Goal: Task Accomplishment & Management: Manage account settings

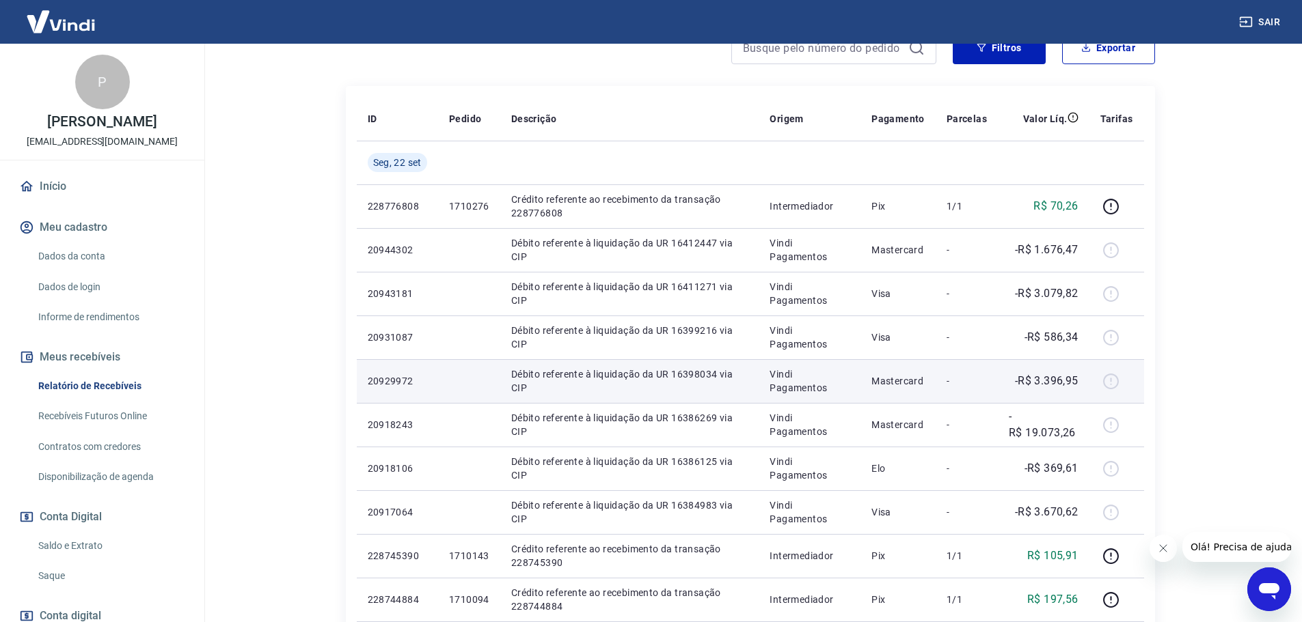
scroll to position [205, 0]
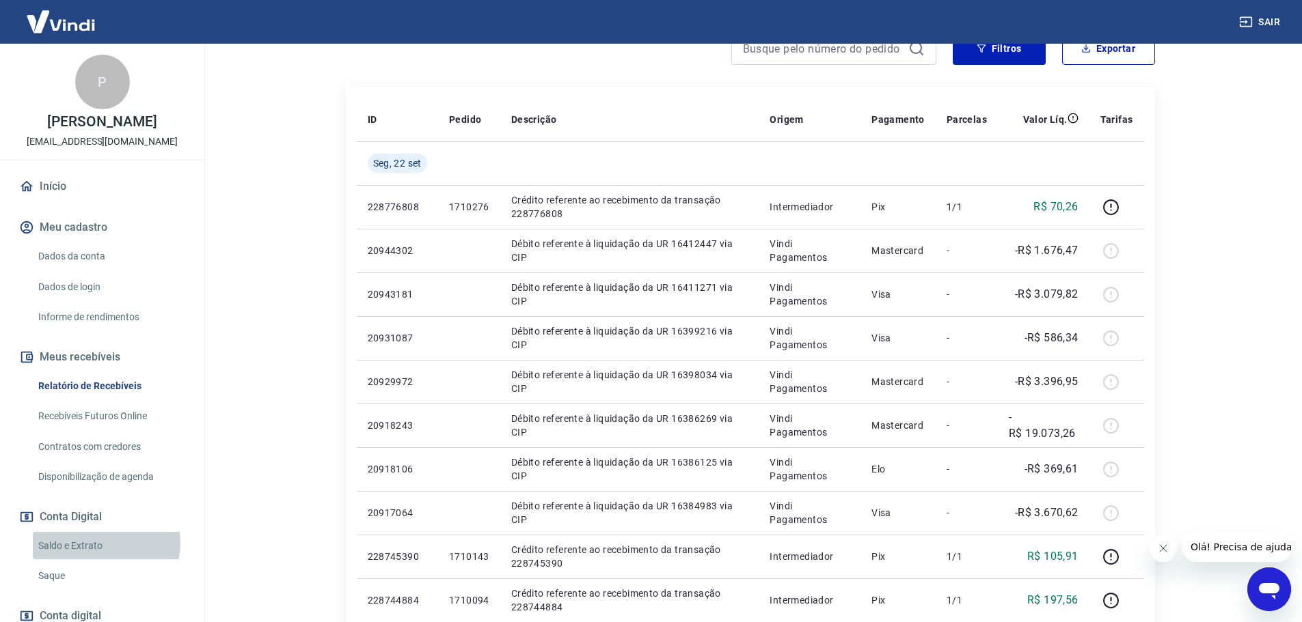
click at [98, 557] on link "Saldo e Extrato" at bounding box center [110, 546] width 155 height 28
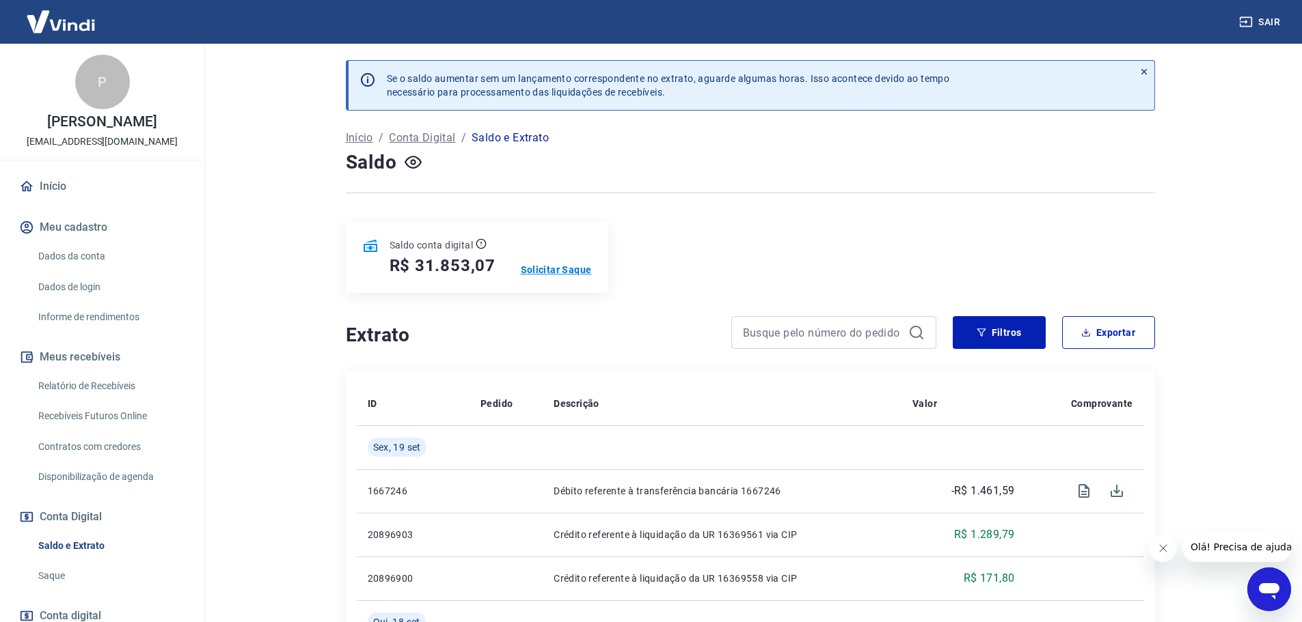
click at [558, 271] on p "Solicitar Saque" at bounding box center [556, 270] width 71 height 14
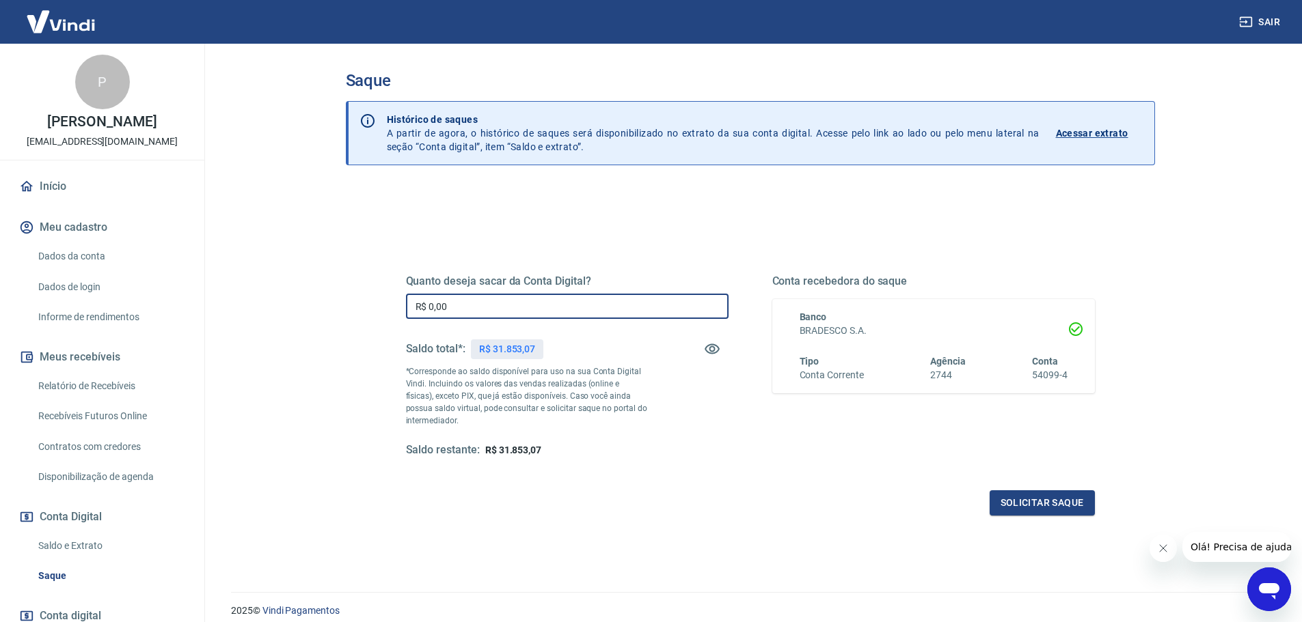
drag, startPoint x: 448, startPoint y: 311, endPoint x: 409, endPoint y: 311, distance: 39.6
click at [409, 311] on input "R$ 0,00" at bounding box center [567, 306] width 323 height 25
type input "R$ 30.000,00"
click at [1029, 510] on button "Solicitar saque" at bounding box center [1041, 503] width 105 height 25
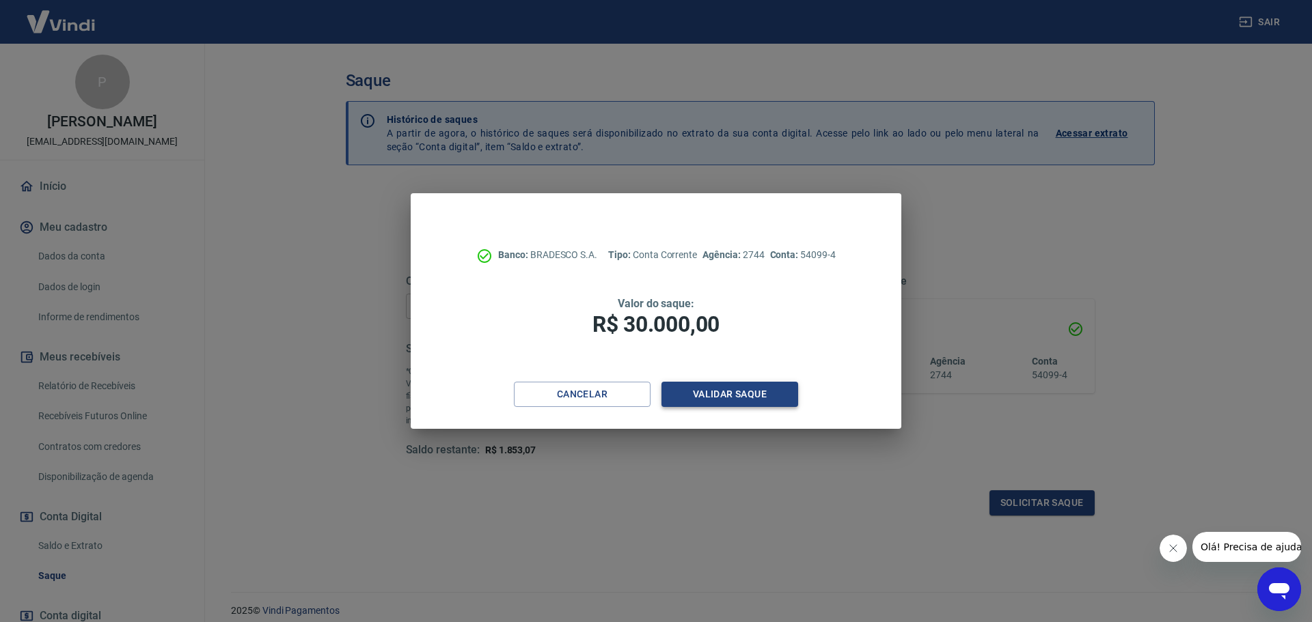
click at [733, 398] on button "Validar saque" at bounding box center [729, 394] width 137 height 25
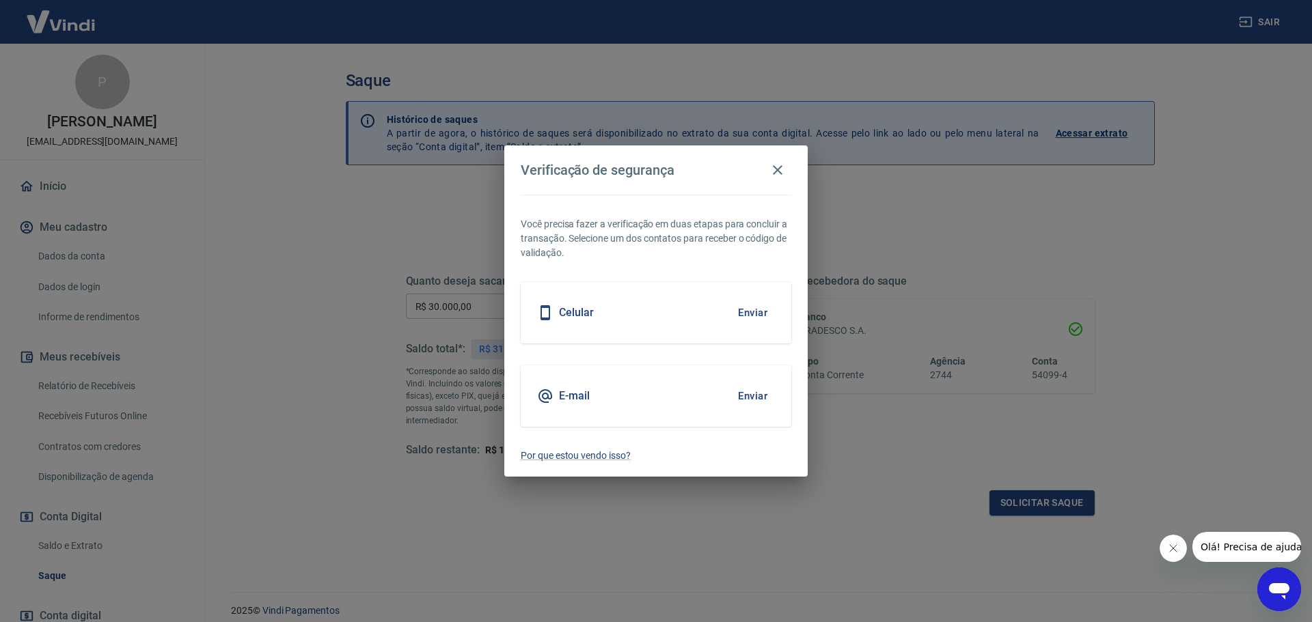
click at [753, 394] on button "Enviar" at bounding box center [752, 396] width 44 height 29
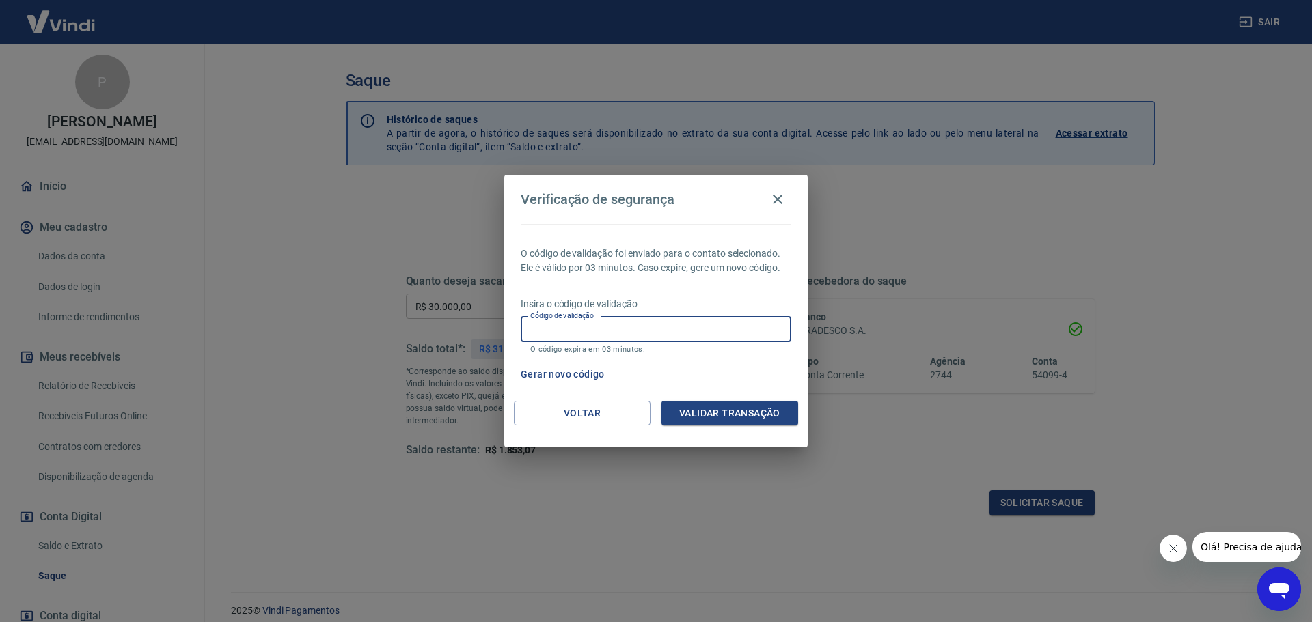
click at [622, 320] on input "Código de validação" at bounding box center [656, 329] width 271 height 25
type input "435967"
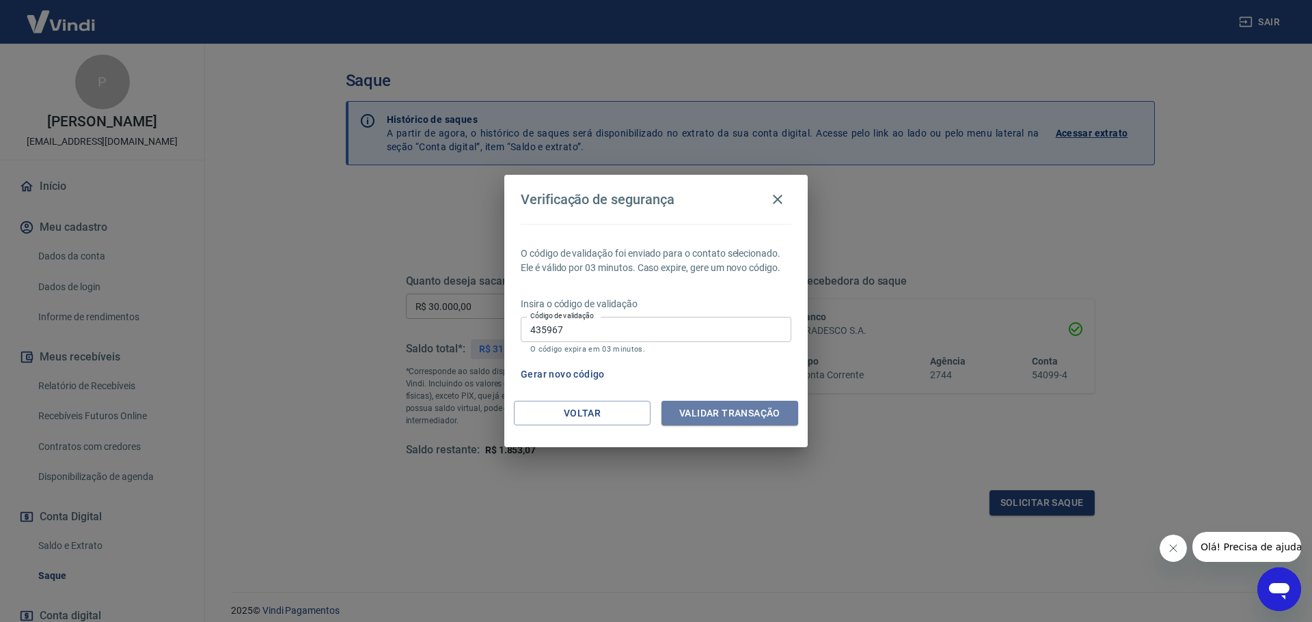
click at [706, 412] on button "Validar transação" at bounding box center [729, 413] width 137 height 25
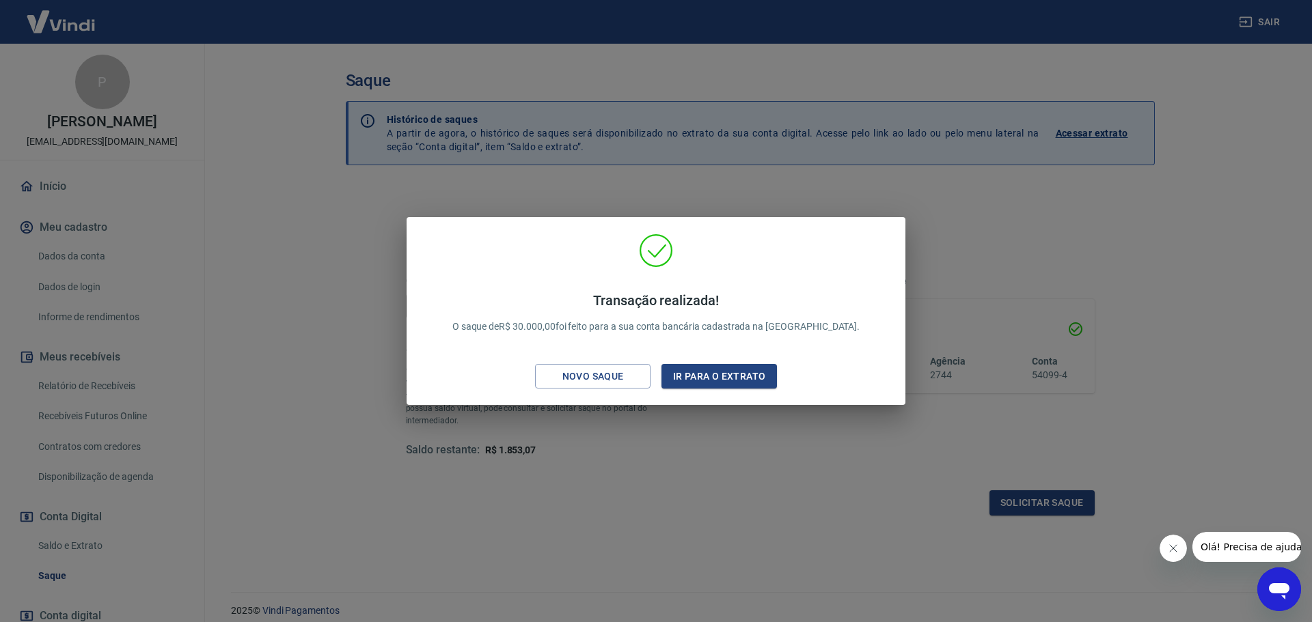
drag, startPoint x: 324, startPoint y: 379, endPoint x: 243, endPoint y: 435, distance: 98.7
click at [324, 379] on div "Transação realizada! O saque de R$ 30.000,00 foi feito para a sua conta bancári…" at bounding box center [656, 311] width 1312 height 622
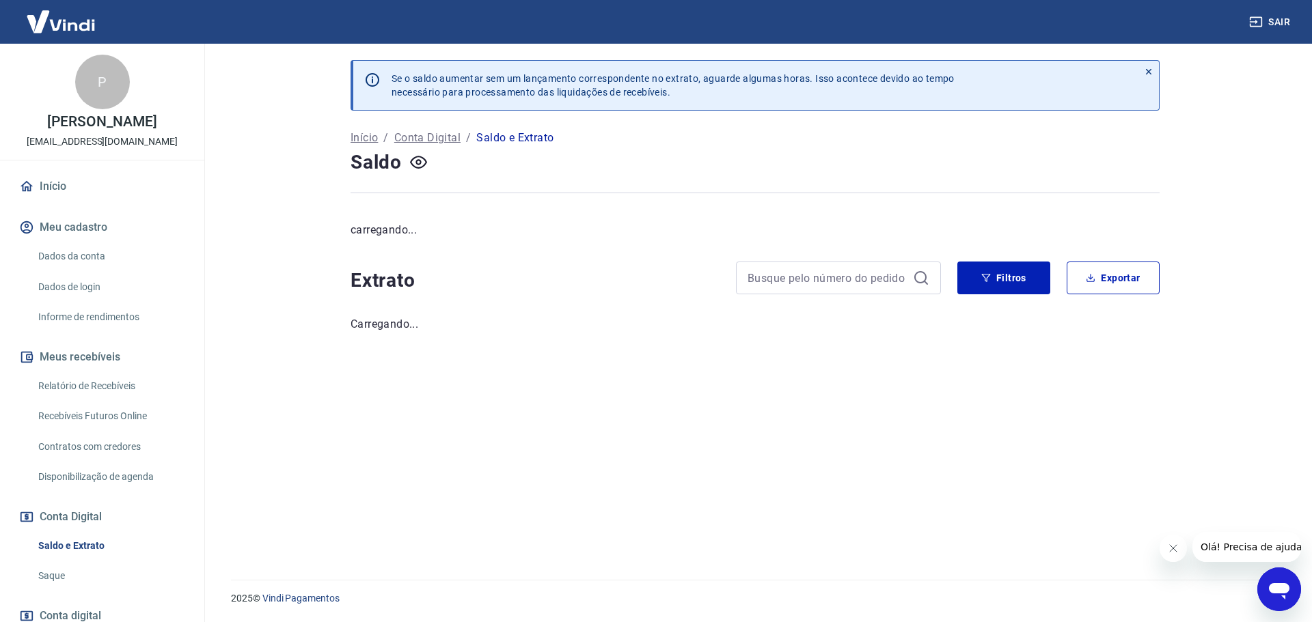
click at [86, 556] on link "Saldo e Extrato" at bounding box center [110, 546] width 155 height 28
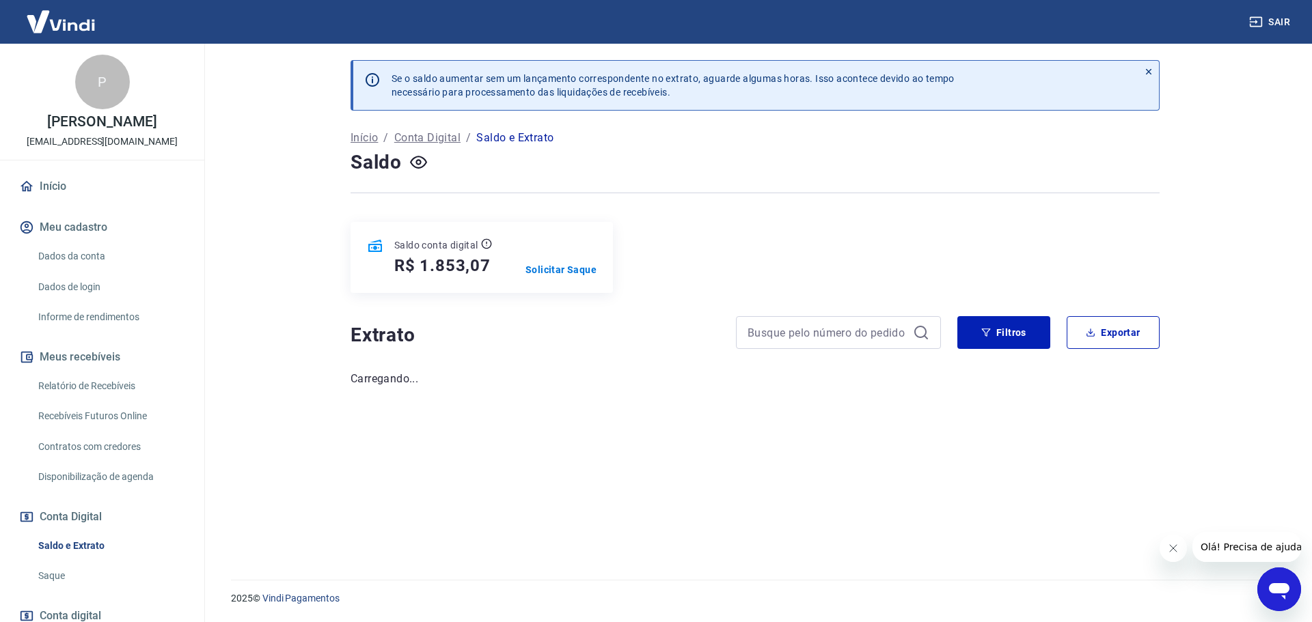
click at [80, 400] on link "Relatório de Recebíveis" at bounding box center [110, 386] width 155 height 28
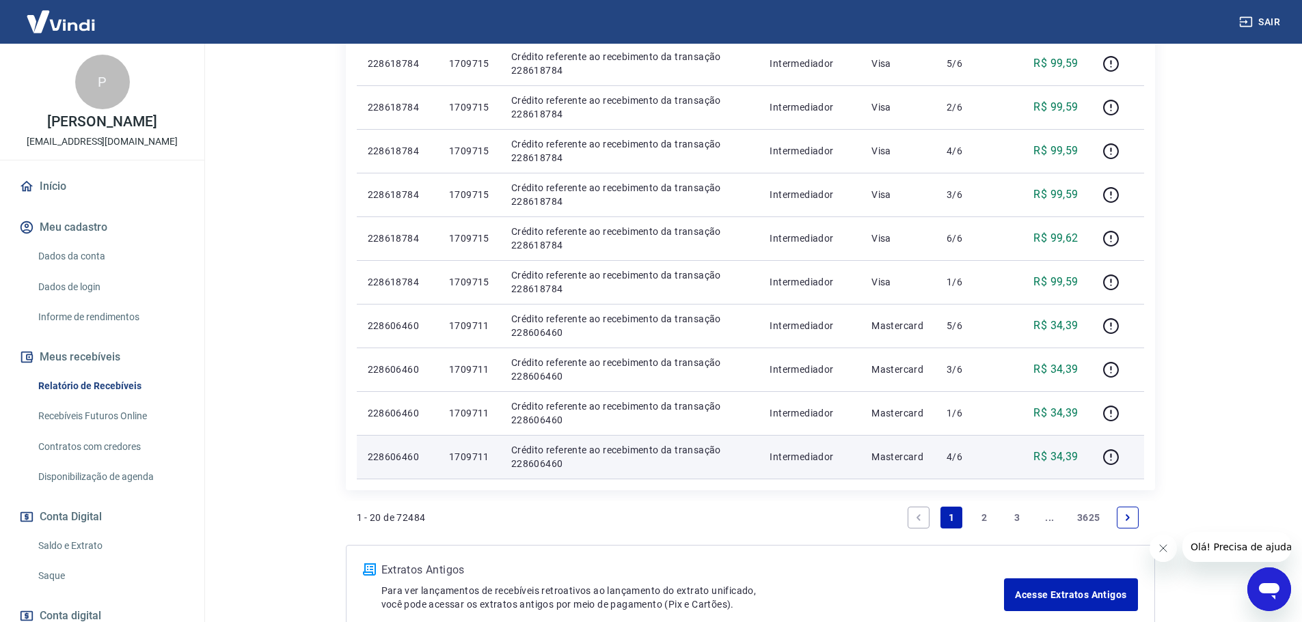
scroll to position [820, 0]
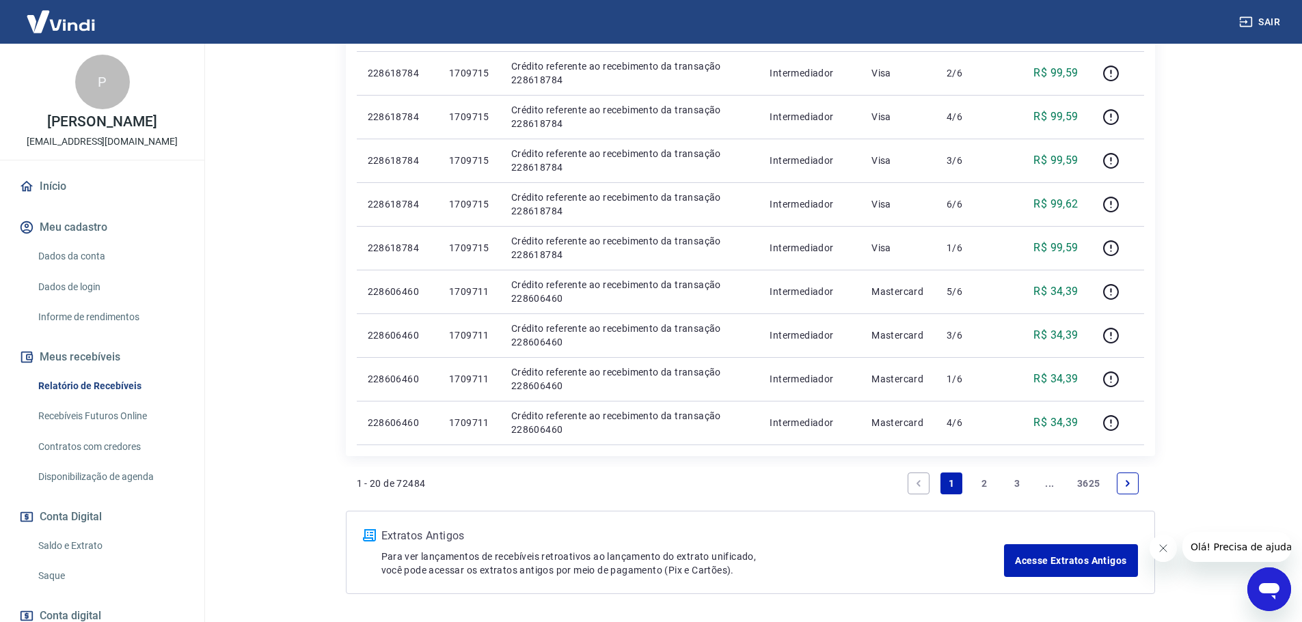
click at [983, 484] on link "2" at bounding box center [984, 484] width 22 height 22
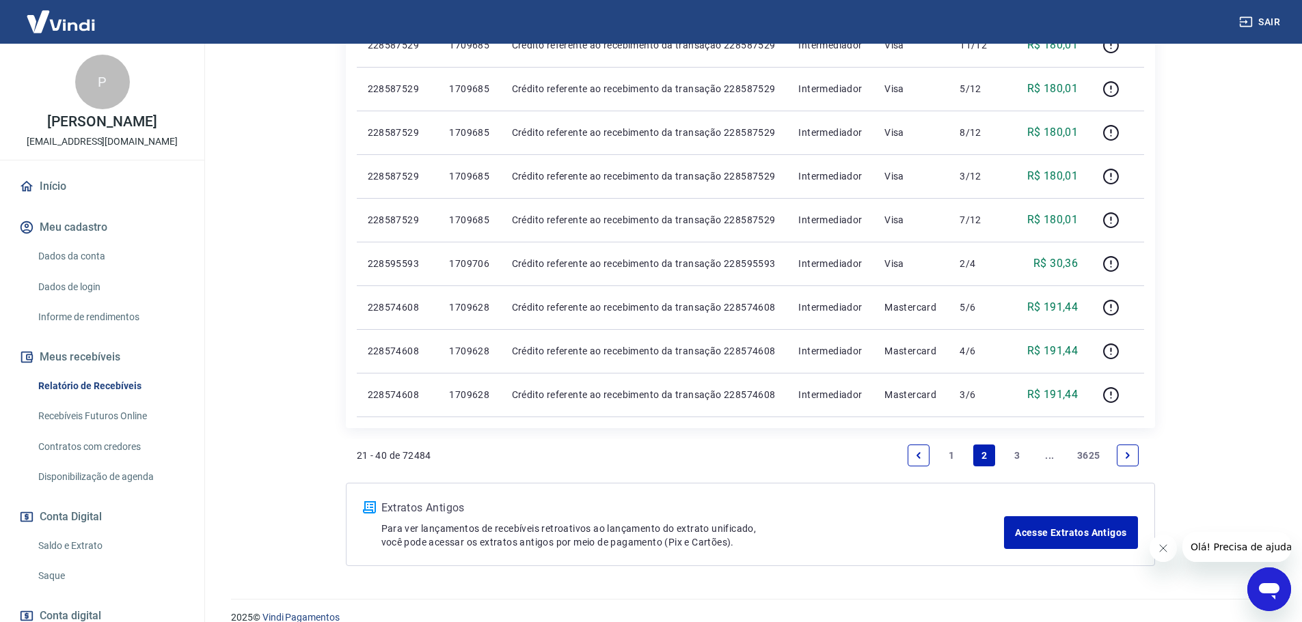
scroll to position [867, 0]
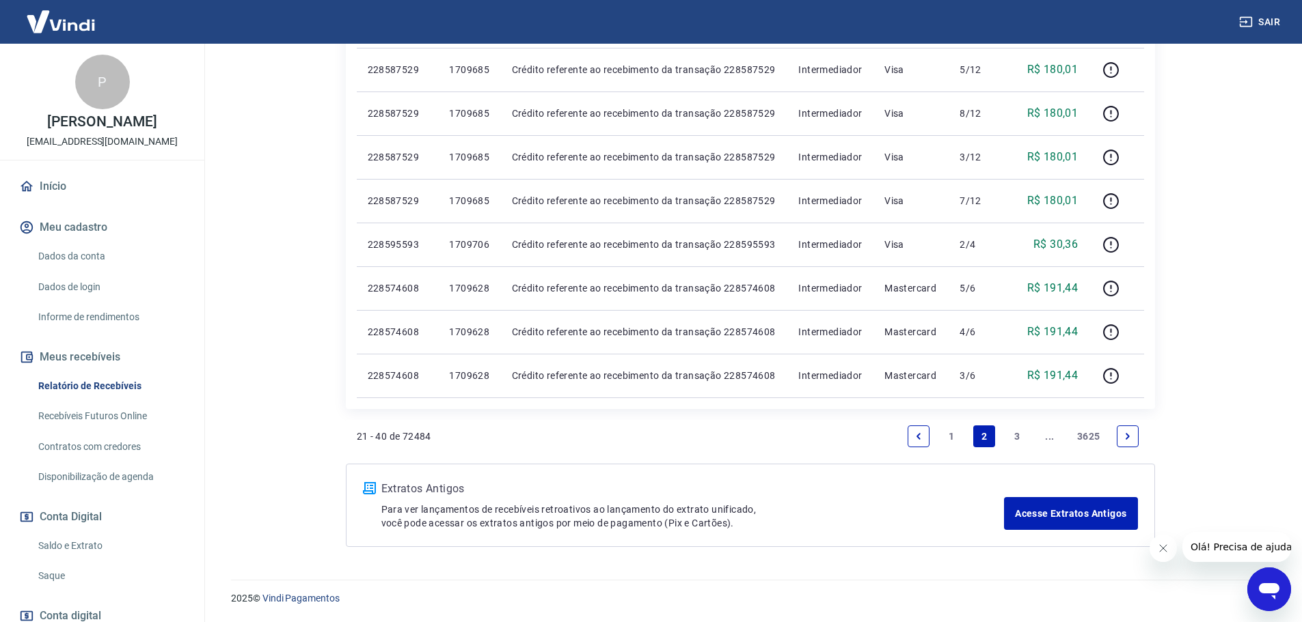
click at [1017, 438] on link "3" at bounding box center [1017, 437] width 22 height 22
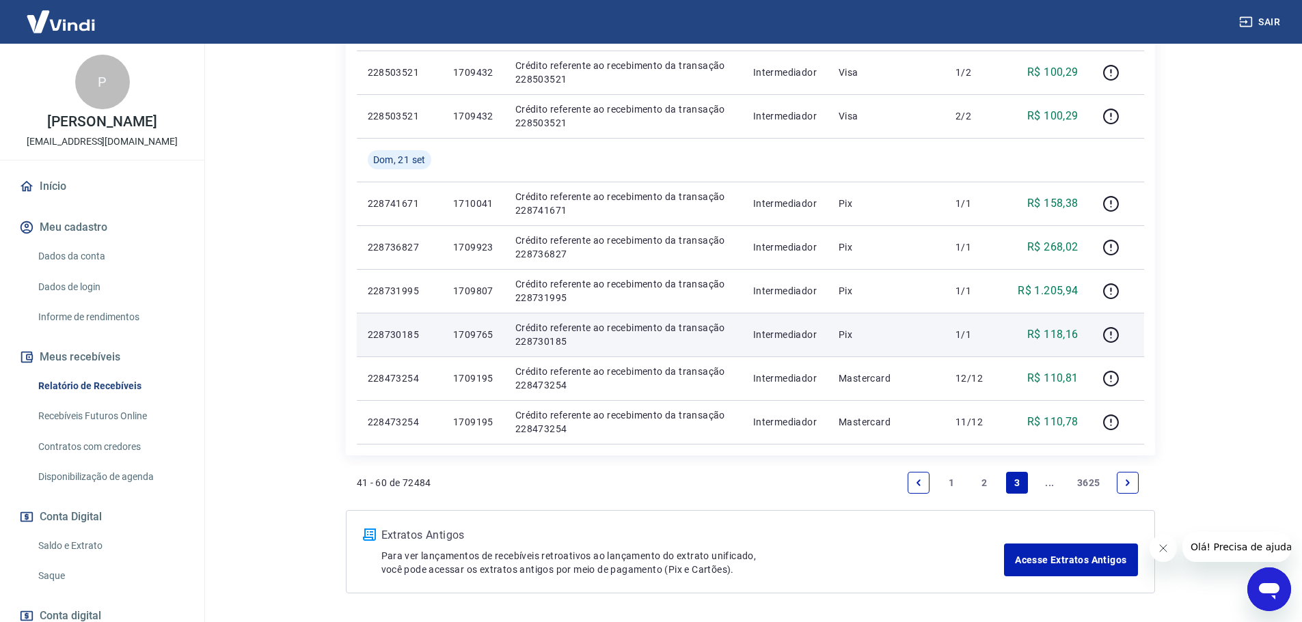
scroll to position [888, 0]
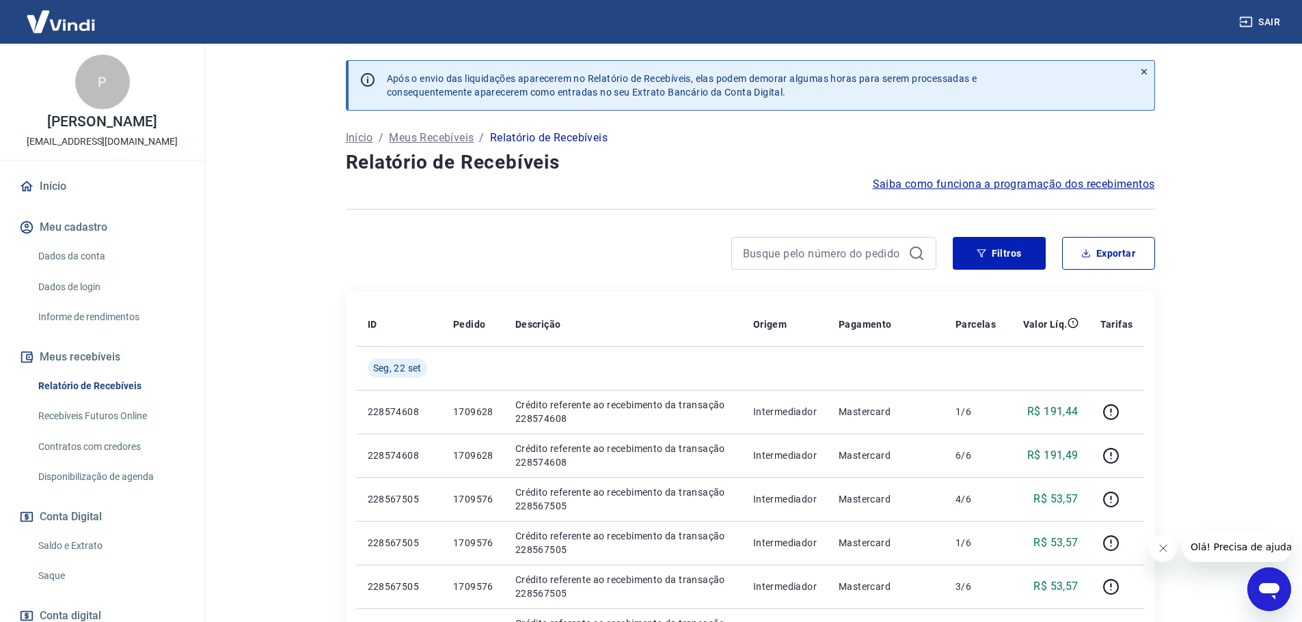
click at [70, 560] on link "Saldo e Extrato" at bounding box center [110, 546] width 155 height 28
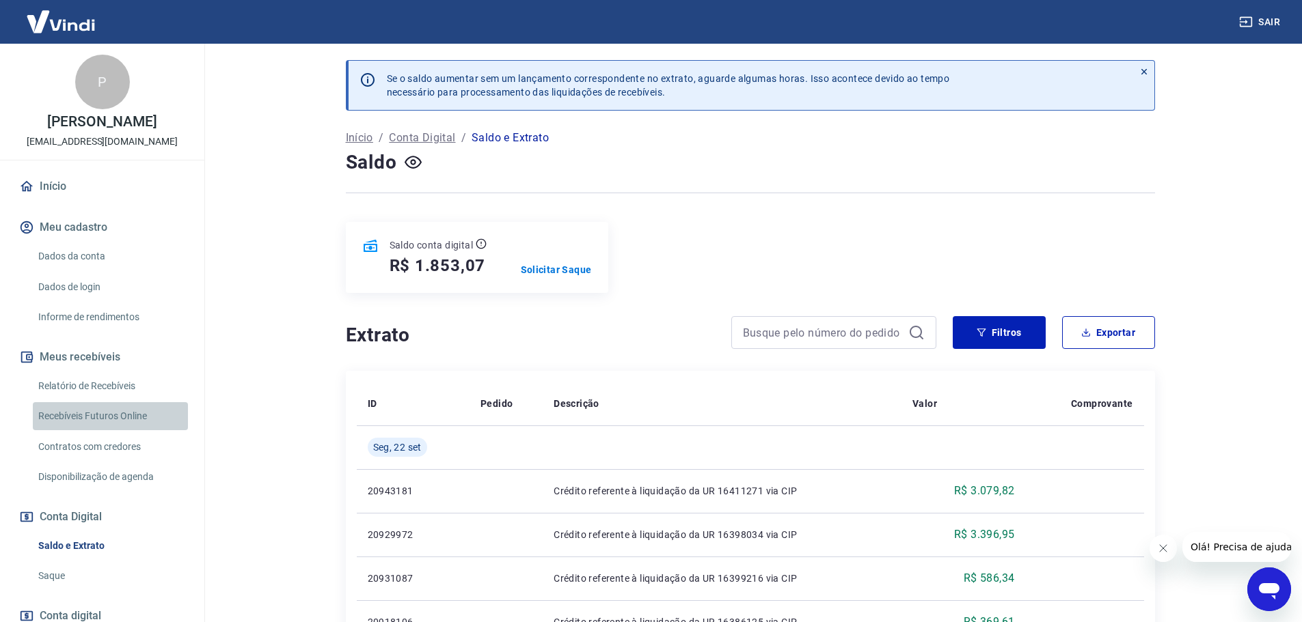
click at [110, 429] on link "Recebíveis Futuros Online" at bounding box center [110, 416] width 155 height 28
